Goal: Transaction & Acquisition: Book appointment/travel/reservation

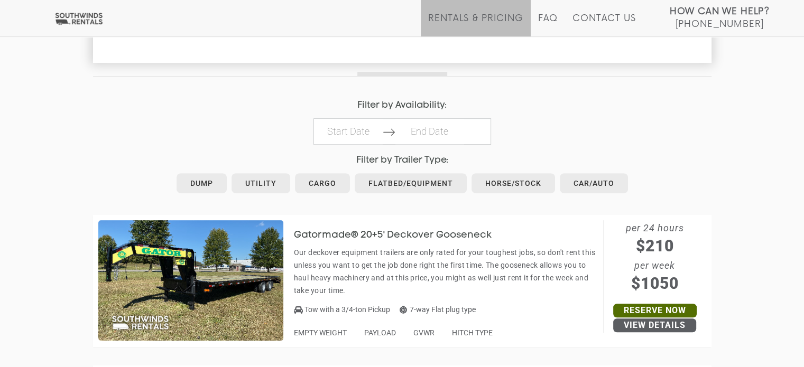
scroll to position [476, 0]
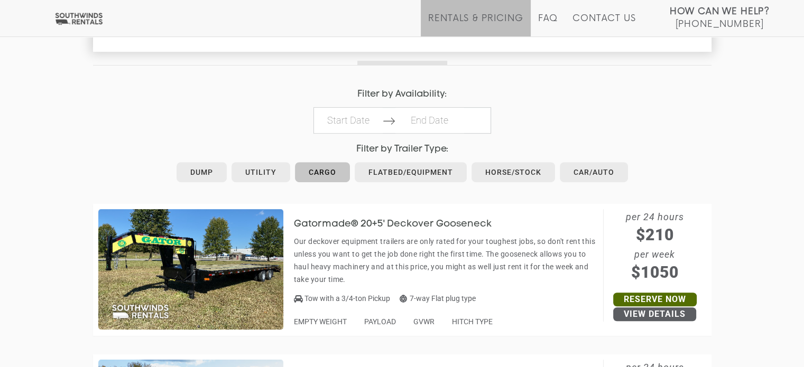
click at [317, 169] on link "Cargo" at bounding box center [322, 172] width 55 height 20
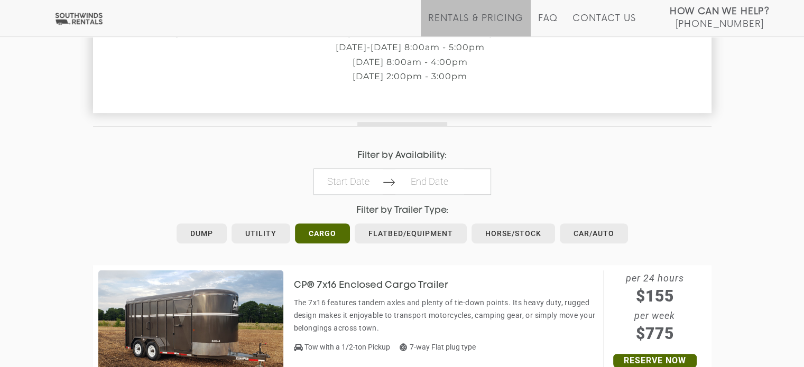
scroll to position [423, 0]
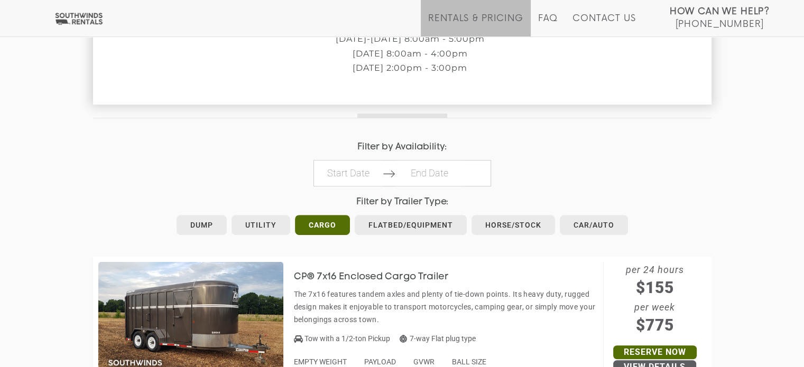
click at [390, 174] on icon at bounding box center [389, 173] width 13 height 13
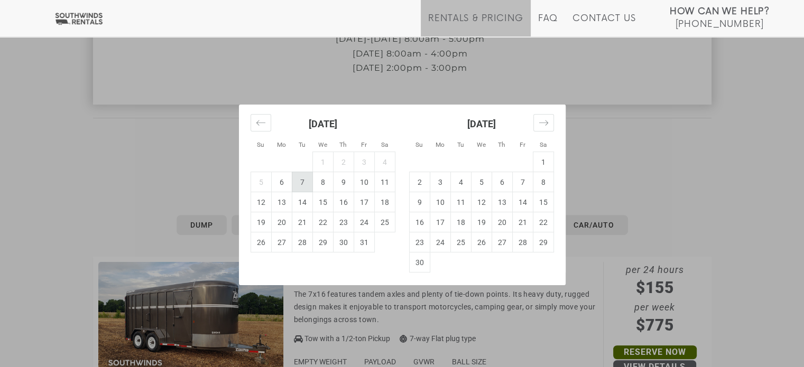
click at [302, 184] on td "7" at bounding box center [302, 182] width 21 height 20
type input "[DATE]"
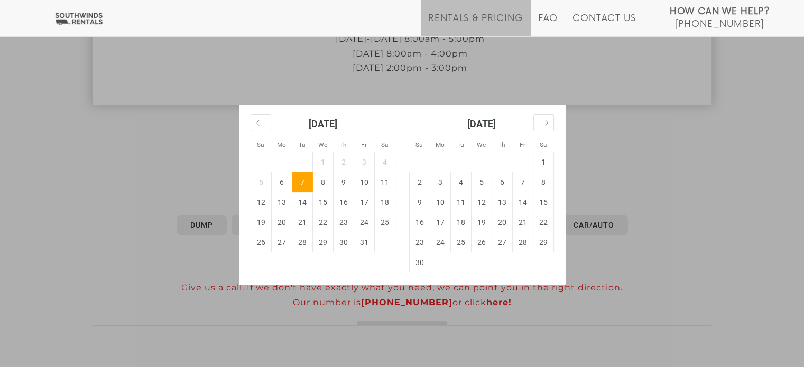
click at [710, 160] on div "Su Mo Tu We Th Fr Sa Su Mo Tu We Th Fr Sa [DATE] 1 2 3 4 5 6 7 8 9 10 11 12 13 …" at bounding box center [402, 183] width 804 height 367
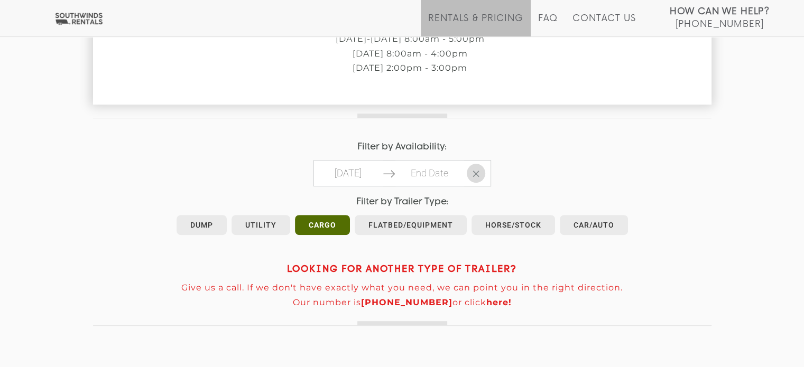
click at [480, 176] on button "Clear Dates" at bounding box center [476, 173] width 18 height 19
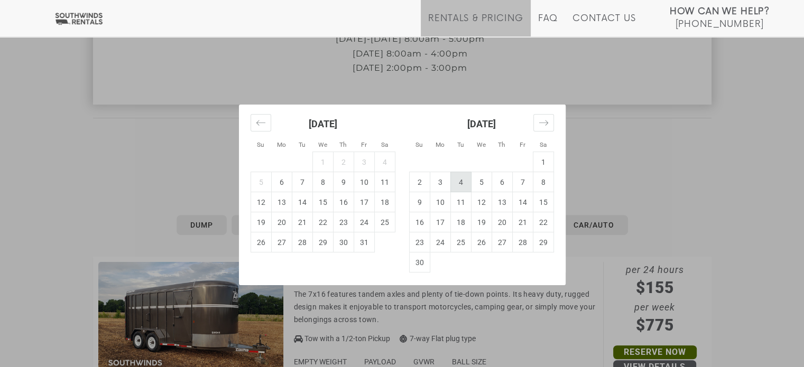
click at [345, 183] on td "9" at bounding box center [343, 182] width 21 height 20
type input "[DATE]"
click at [632, 163] on div "Su Mo Tu We Th Fr Sa Su Mo Tu We Th Fr Sa [DATE] 1 2 3 4 5 6 7 8 9 10 11 12 13 …" at bounding box center [402, 183] width 804 height 367
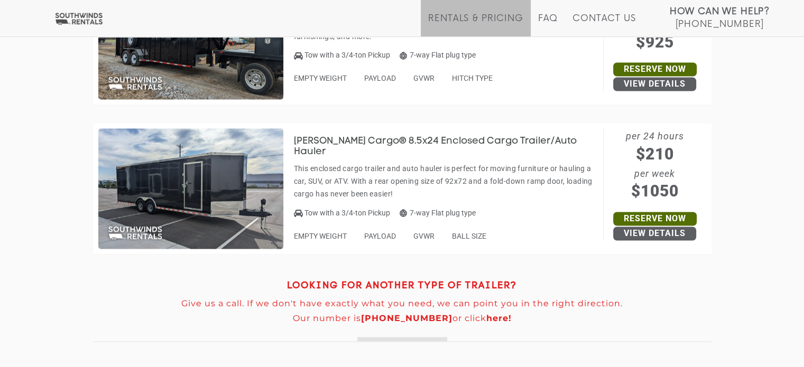
scroll to position [1686, 0]
